Goal: Task Accomplishment & Management: Complete application form

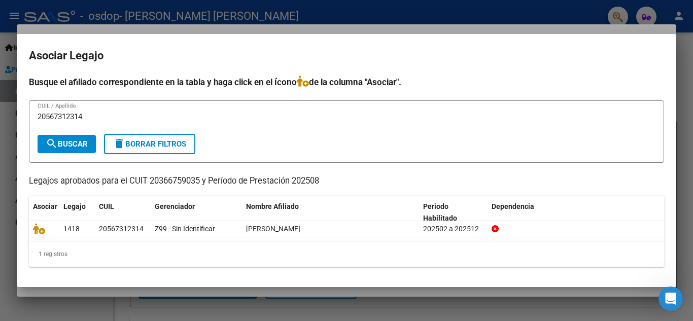
scroll to position [21, 0]
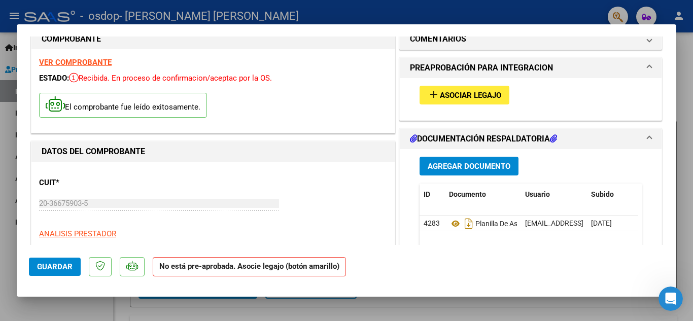
click at [82, 64] on strong "VER COMPROBANTE" at bounding box center [75, 62] width 73 height 9
type input "$ 0,00"
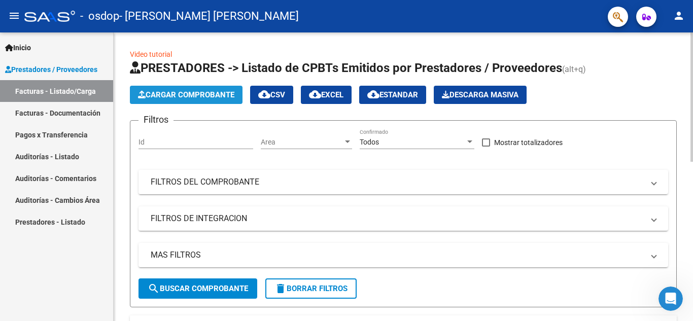
click at [185, 89] on button "Cargar Comprobante" at bounding box center [186, 95] width 113 height 18
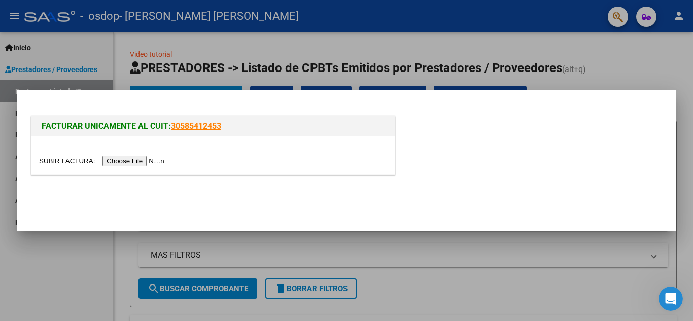
click at [112, 162] on input "file" at bounding box center [103, 161] width 128 height 11
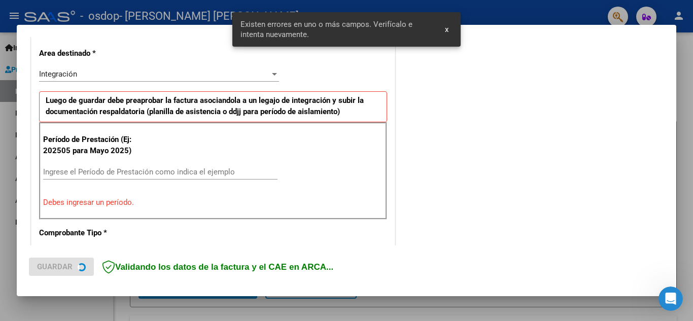
scroll to position [230, 0]
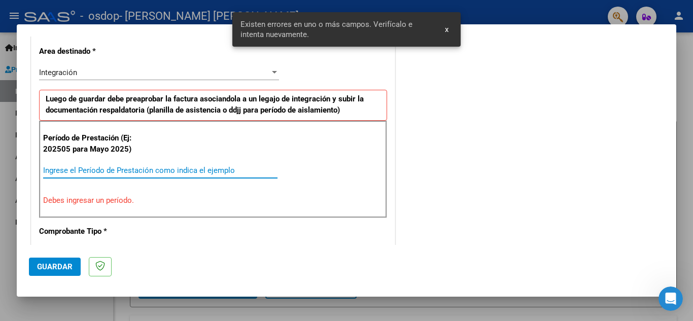
click at [89, 170] on input "Ingrese el Período de Prestación como indica el ejemplo" at bounding box center [160, 170] width 235 height 9
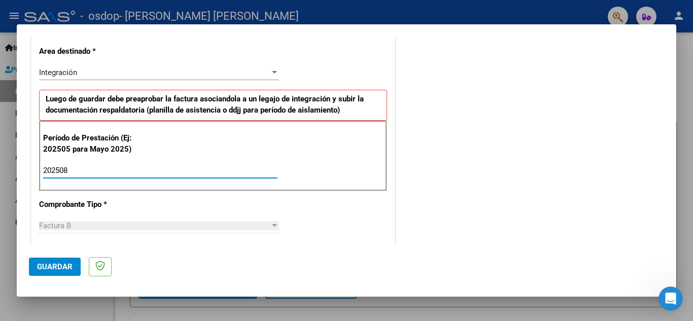
type input "202508"
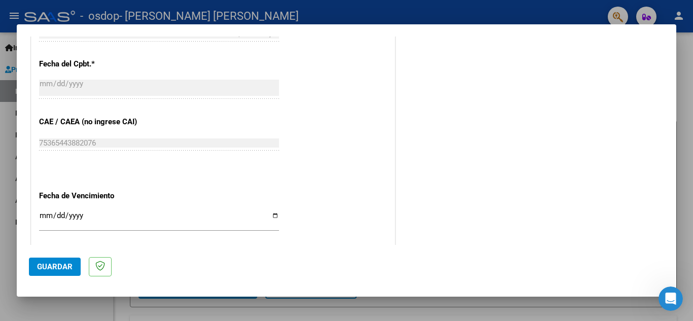
scroll to position [619, 0]
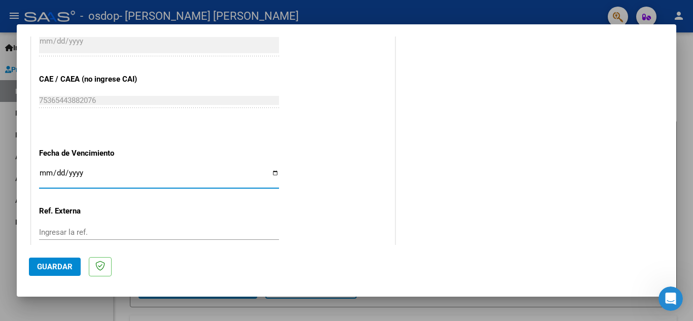
click at [40, 171] on input "Ingresar la fecha" at bounding box center [159, 177] width 240 height 16
type input "[DATE]"
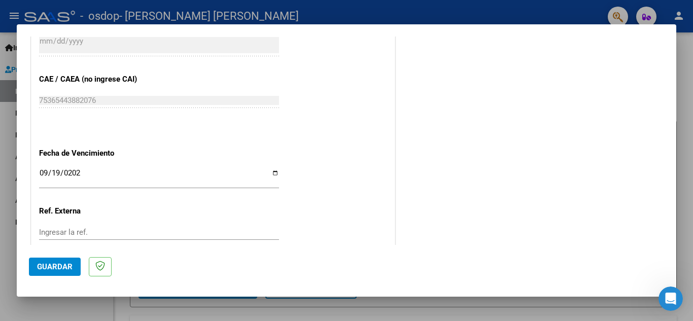
click at [69, 267] on span "Guardar" at bounding box center [55, 266] width 36 height 9
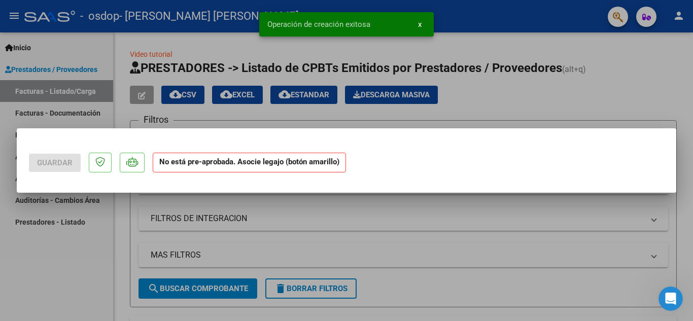
scroll to position [0, 0]
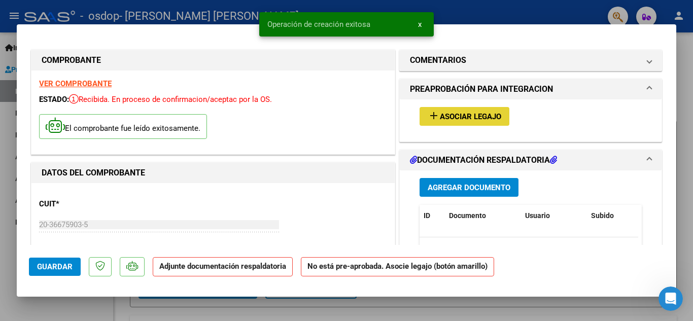
click at [475, 120] on span "Asociar Legajo" at bounding box center [470, 116] width 61 height 9
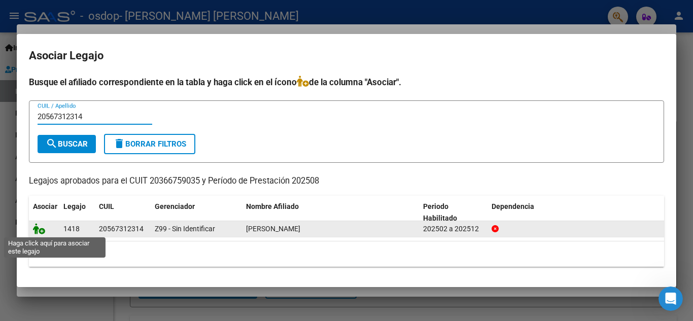
type input "20567312314"
click at [44, 230] on icon at bounding box center [39, 228] width 12 height 11
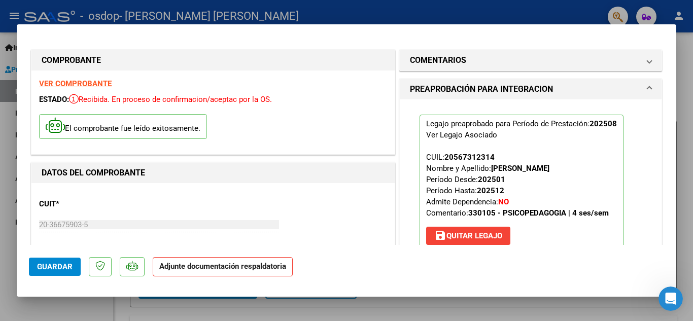
click at [627, 136] on div "Legajo preaprobado para Período de Prestación: 202508 Ver Legajo Asociado CUIL:…" at bounding box center [531, 183] width 238 height 166
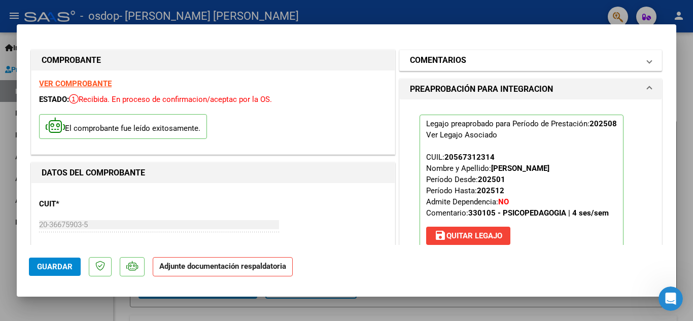
click at [592, 59] on mat-panel-title "COMENTARIOS" at bounding box center [524, 60] width 229 height 12
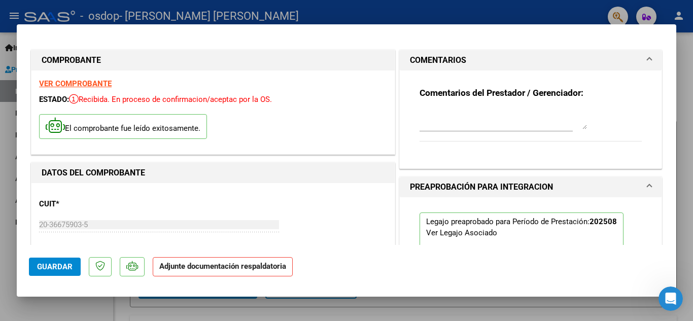
click at [592, 59] on mat-panel-title "COMENTARIOS" at bounding box center [524, 60] width 229 height 12
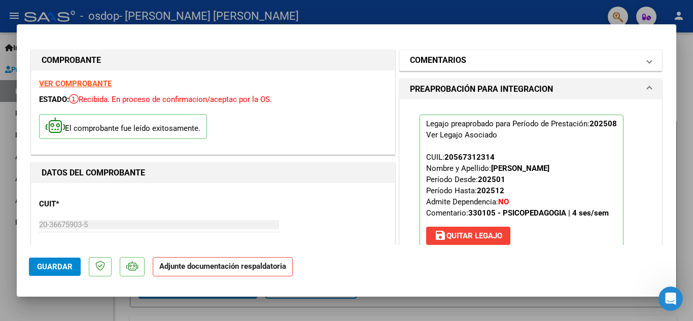
click at [568, 54] on mat-panel-title "COMENTARIOS" at bounding box center [524, 60] width 229 height 12
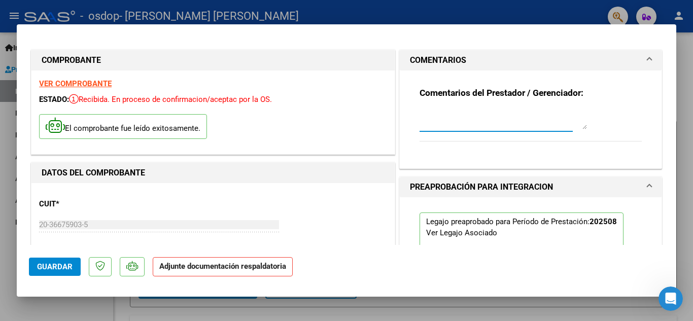
click at [477, 124] on textarea at bounding box center [504, 119] width 168 height 20
type textarea "a"
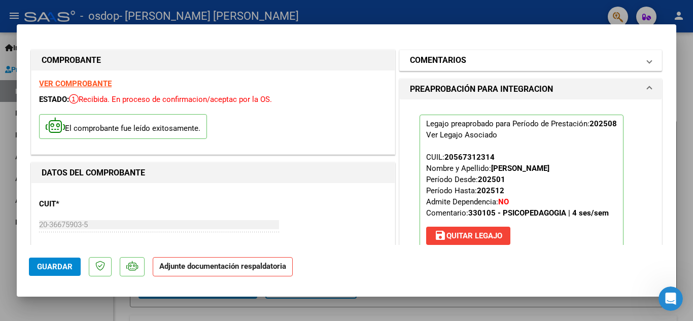
click at [545, 54] on mat-panel-title "COMENTARIOS" at bounding box center [524, 60] width 229 height 12
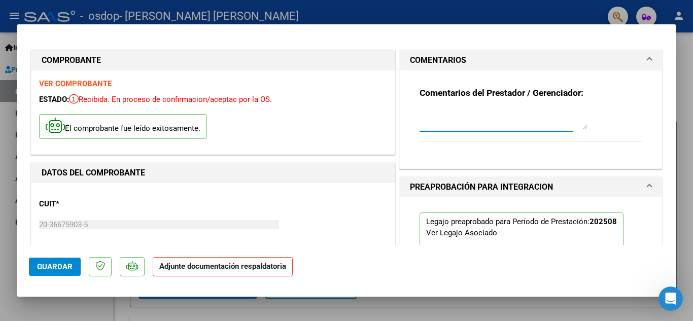
click at [484, 120] on textarea at bounding box center [504, 119] width 168 height 20
type textarea "[PERSON_NAME]"
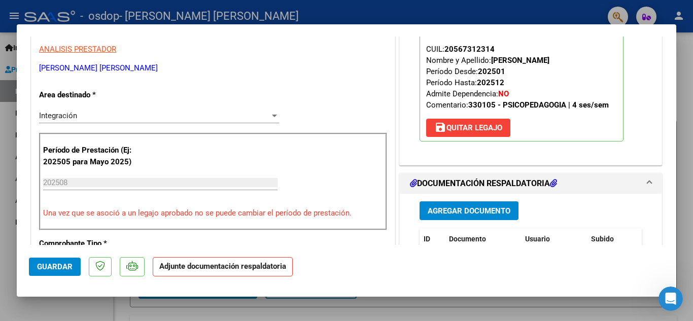
scroll to position [257, 0]
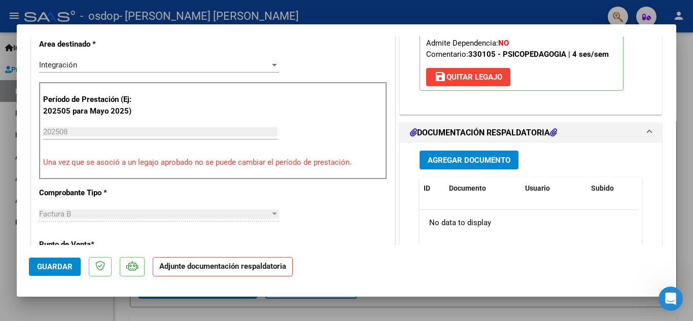
click at [464, 168] on button "Agregar Documento" at bounding box center [469, 160] width 99 height 19
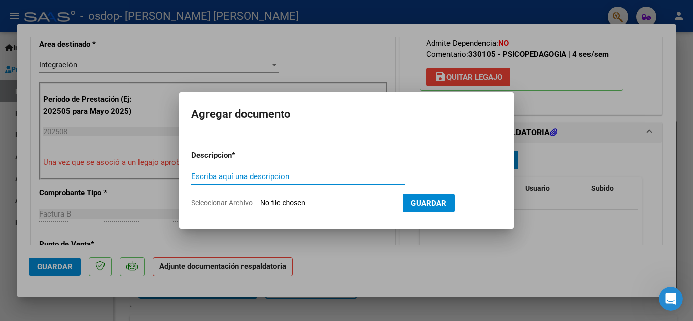
click at [232, 175] on input "Escriba aquí una descripcion" at bounding box center [298, 176] width 214 height 9
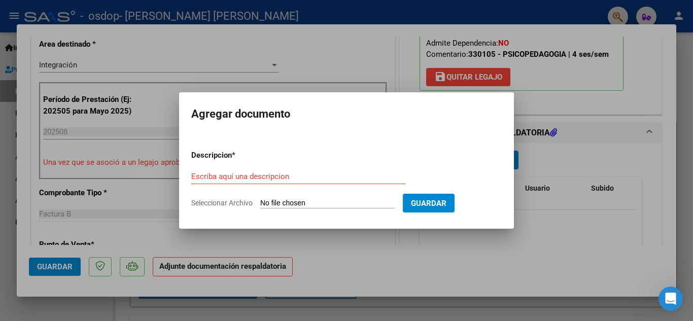
click at [282, 205] on input "Seleccionar Archivo" at bounding box center [327, 204] width 135 height 10
type input "C:\fakepath\08-25 psp [PERSON_NAME].pdf"
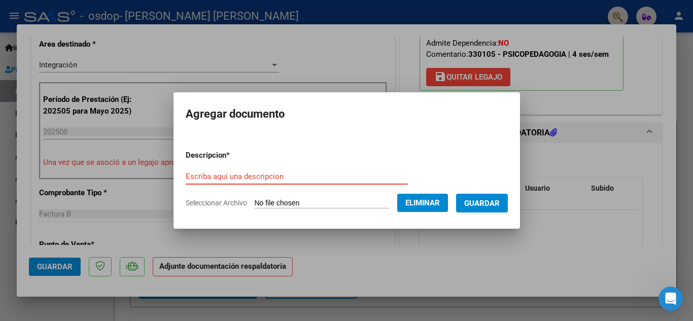
click at [341, 175] on input "Escriba aquí una descripcion" at bounding box center [297, 176] width 222 height 9
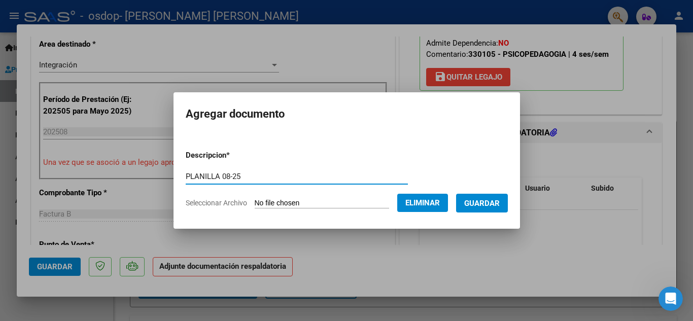
click at [210, 176] on input "PLANILLA 08-25" at bounding box center [297, 176] width 222 height 9
click at [210, 175] on input "PLANILLAPSP 08-25" at bounding box center [297, 176] width 222 height 9
type input "PLANILLA PSP 08-25"
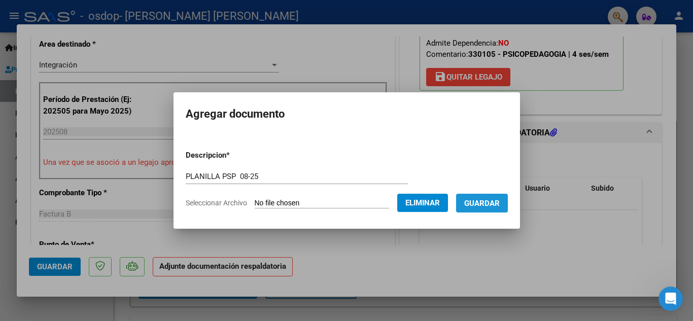
click at [483, 203] on span "Guardar" at bounding box center [483, 203] width 36 height 9
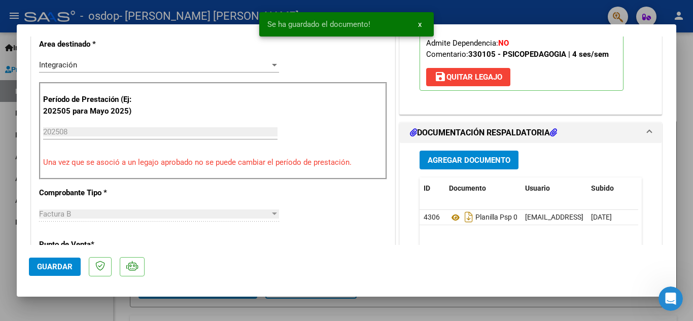
click at [661, 159] on mat-dialog-content "COMPROBANTE VER COMPROBANTE ESTADO: Recibida. En proceso de confirmacion/acepta…" at bounding box center [347, 141] width 660 height 209
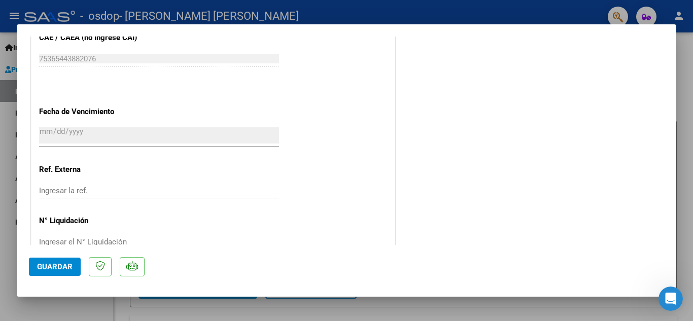
scroll to position [700, 0]
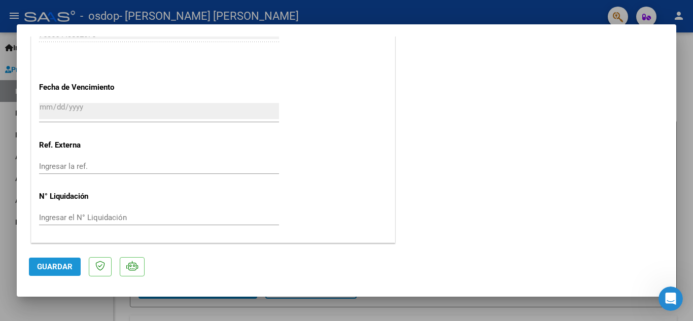
click at [67, 263] on span "Guardar" at bounding box center [55, 266] width 36 height 9
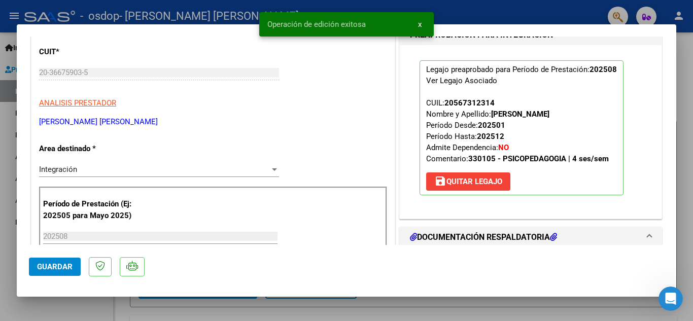
scroll to position [0, 0]
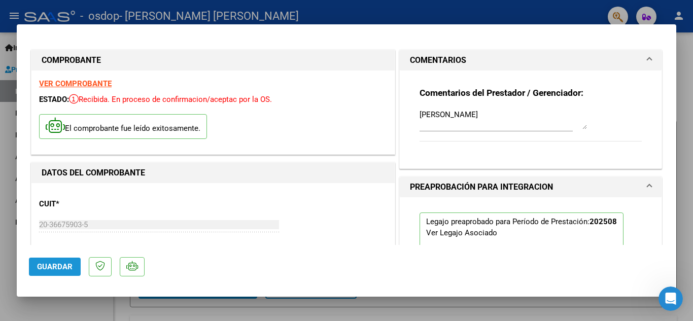
click at [46, 267] on span "Guardar" at bounding box center [55, 266] width 36 height 9
click at [693, 56] on div at bounding box center [346, 160] width 693 height 321
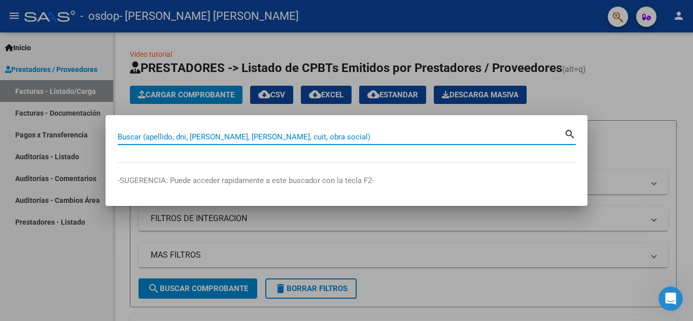
click at [173, 137] on input "Buscar (apellido, dni, [PERSON_NAME], [PERSON_NAME], cuit, obra social)" at bounding box center [341, 137] width 447 height 9
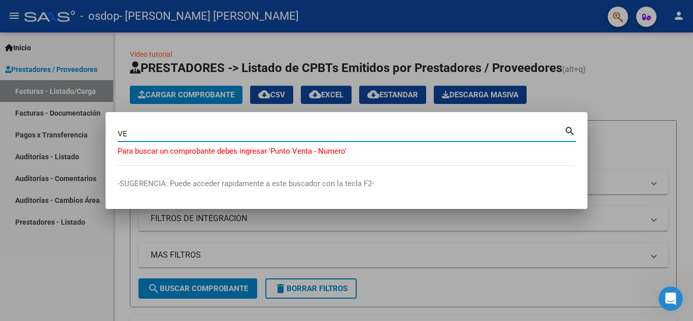
type input "V"
type input "O"
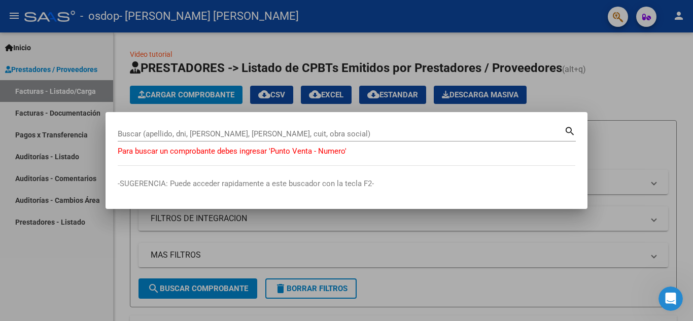
click at [87, 278] on div at bounding box center [346, 160] width 693 height 321
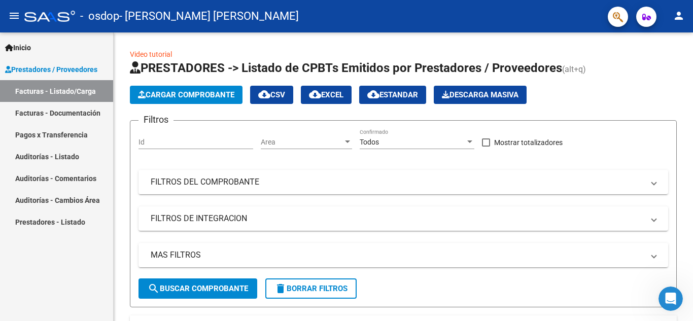
click at [60, 115] on link "Facturas - Documentación" at bounding box center [56, 113] width 113 height 22
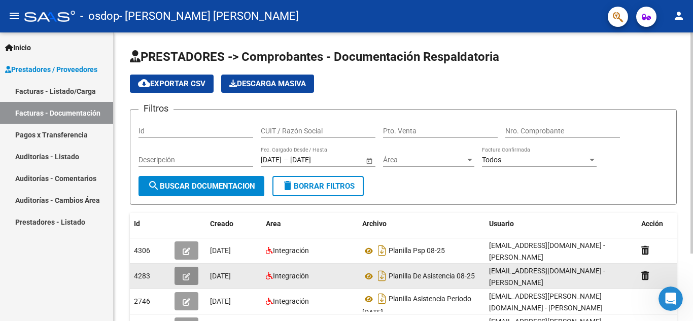
click at [191, 276] on button "button" at bounding box center [187, 276] width 24 height 18
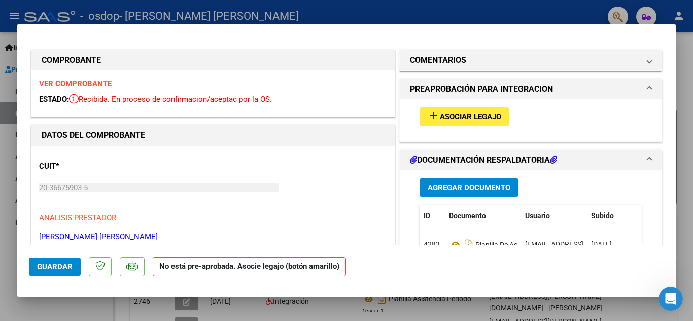
click at [246, 162] on div "CUIT * 20-36675903-5 Ingresar CUIT ANALISIS PRESTADOR [PERSON_NAME] [PERSON_NAM…" at bounding box center [213, 197] width 348 height 89
type input "$ 0,00"
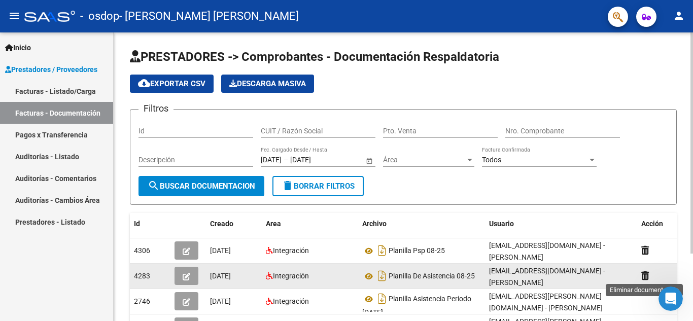
click at [644, 276] on icon at bounding box center [646, 276] width 8 height 10
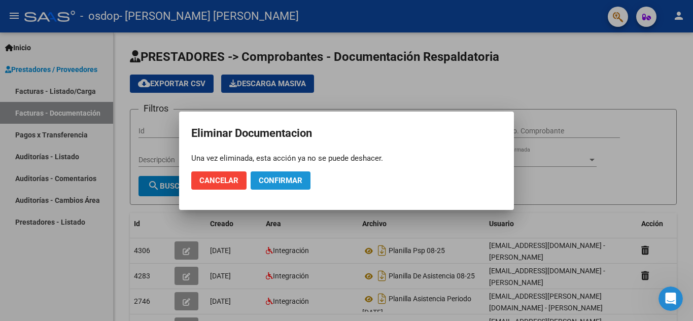
click at [270, 180] on span "Confirmar" at bounding box center [281, 180] width 44 height 9
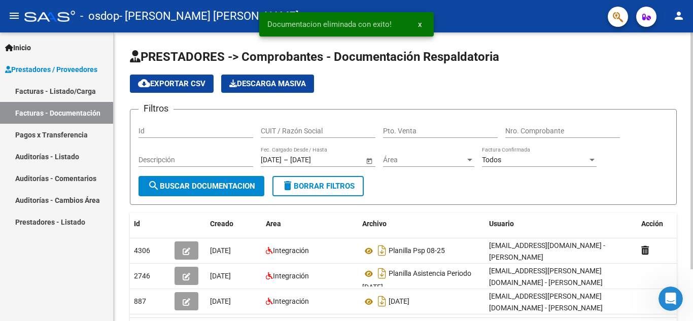
click at [686, 229] on div "PRESTADORES -> Comprobantes - Documentación Respaldatoria cloud_download Export…" at bounding box center [404, 204] width 580 height 344
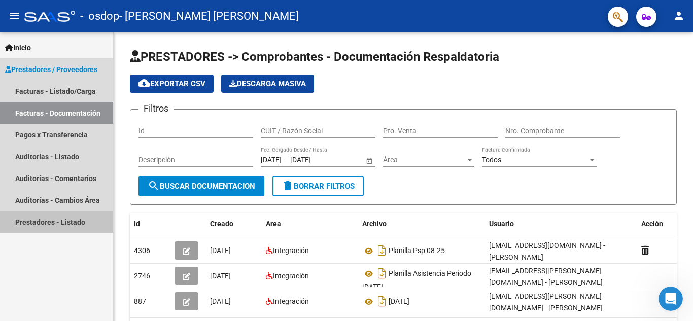
click at [60, 220] on link "Prestadores - Listado" at bounding box center [56, 222] width 113 height 22
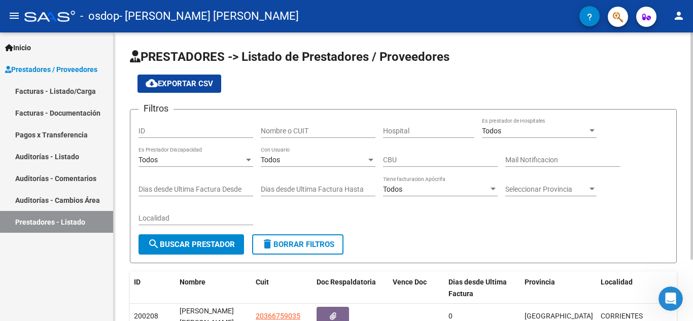
click at [685, 207] on div "PRESTADORES -> Listado de Prestadores / Proveedores cloud_download Exportar CSV…" at bounding box center [404, 211] width 580 height 358
click at [675, 14] on mat-icon "person" at bounding box center [679, 16] width 12 height 12
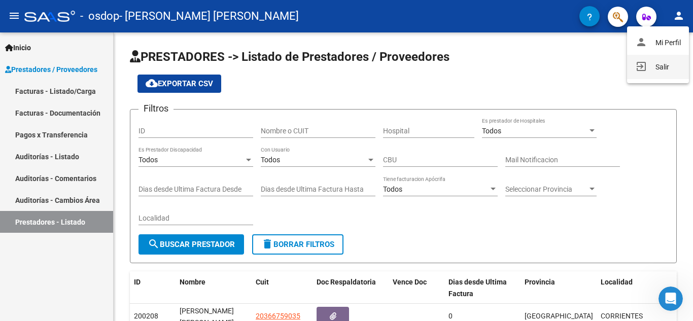
click at [661, 61] on button "exit_to_app Salir" at bounding box center [658, 67] width 62 height 24
